Goal: Transaction & Acquisition: Purchase product/service

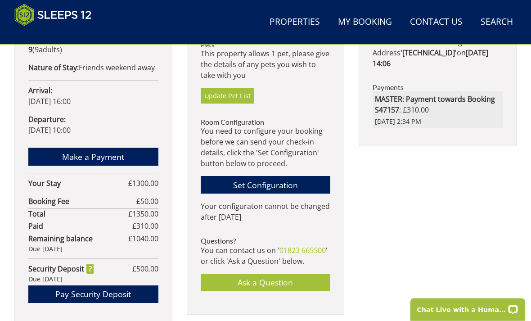
scroll to position [556, 0]
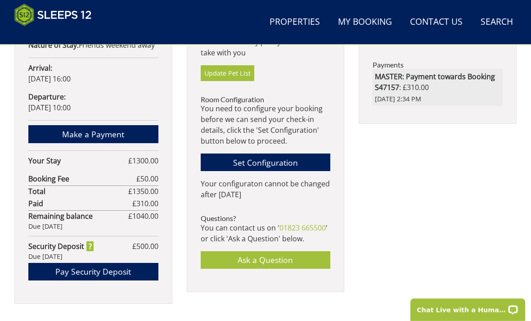
click at [97, 129] on link "Make a Payment" at bounding box center [93, 134] width 130 height 18
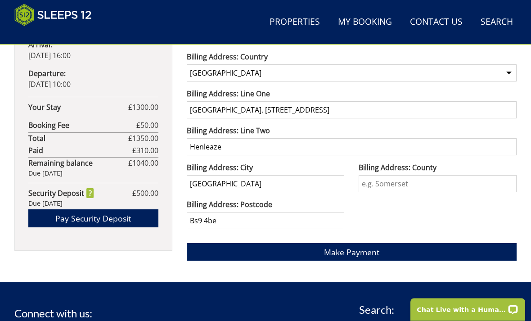
scroll to position [580, 0]
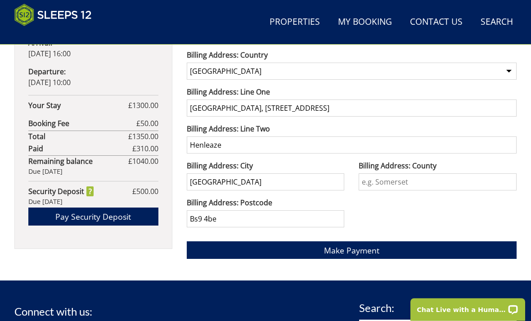
click at [355, 253] on span "Make Payment" at bounding box center [351, 250] width 55 height 11
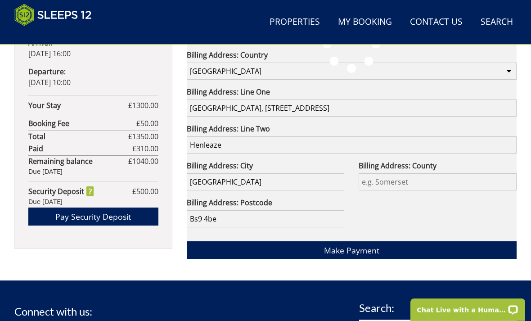
scroll to position [610, 0]
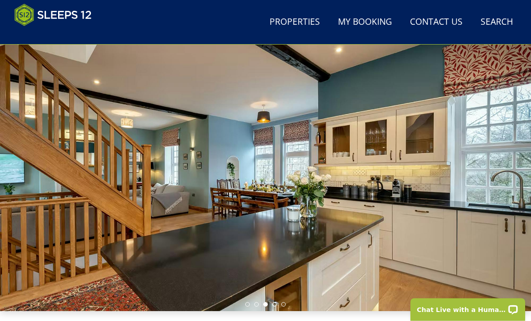
scroll to position [40, 0]
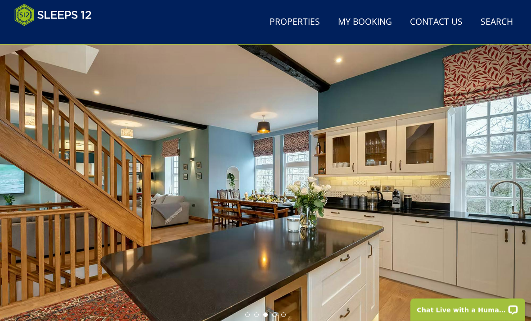
click at [322, 192] on div at bounding box center [265, 172] width 531 height 297
click at [292, 24] on link "Properties" at bounding box center [295, 22] width 58 height 20
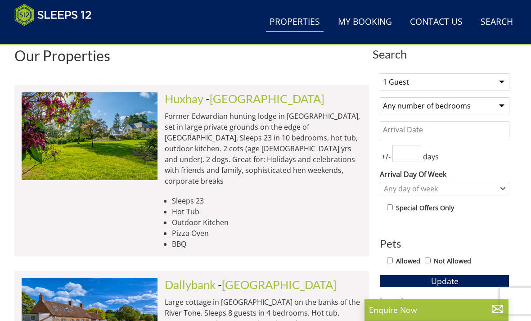
scroll to position [321, 0]
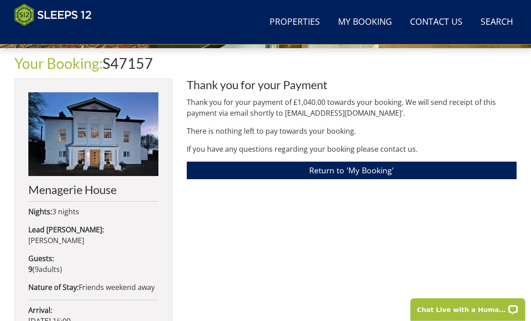
scroll to position [314, 0]
click at [34, 183] on h2 "Menagerie House" at bounding box center [93, 189] width 130 height 13
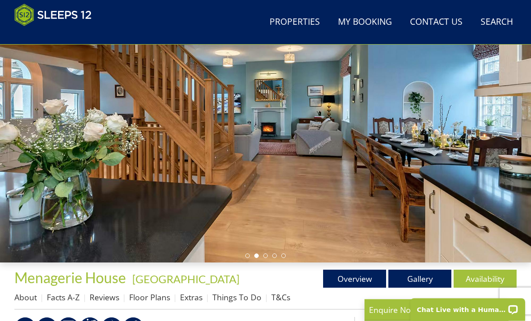
scroll to position [99, 0]
click at [423, 282] on link "Gallery" at bounding box center [419, 278] width 63 height 18
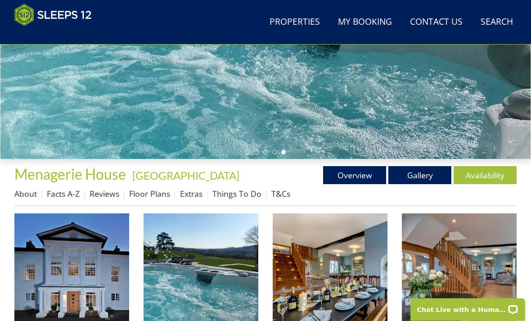
scroll to position [203, 0]
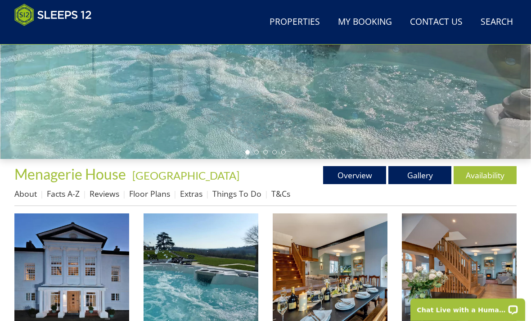
click at [151, 196] on link "Floor Plans" at bounding box center [149, 193] width 41 height 11
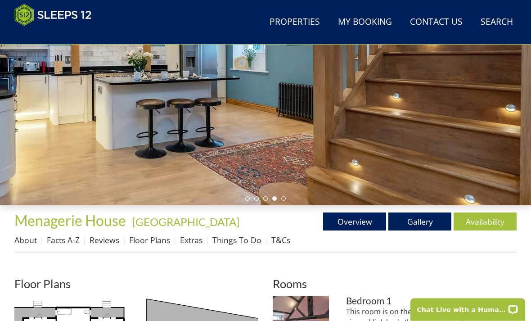
scroll to position [207, 0]
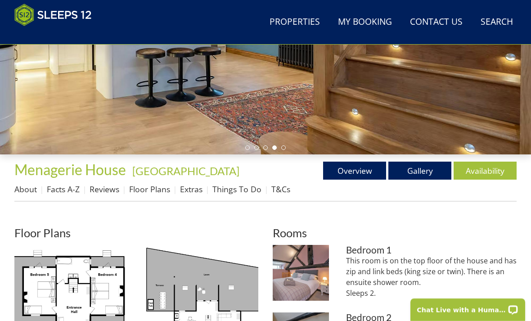
click at [26, 191] on link "About" at bounding box center [25, 189] width 22 height 11
